Goal: Navigation & Orientation: Find specific page/section

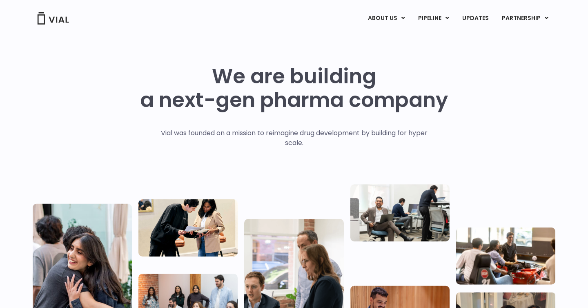
click at [431, 18] on link "PIPELINE" at bounding box center [434, 18] width 44 height 14
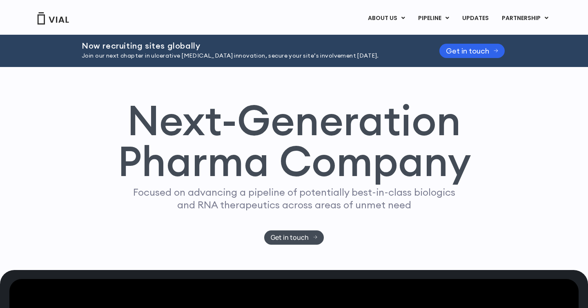
click at [47, 18] on img at bounding box center [53, 18] width 33 height 12
click at [484, 20] on link "UPDATES" at bounding box center [475, 18] width 39 height 14
